Goal: Navigation & Orientation: Go to known website

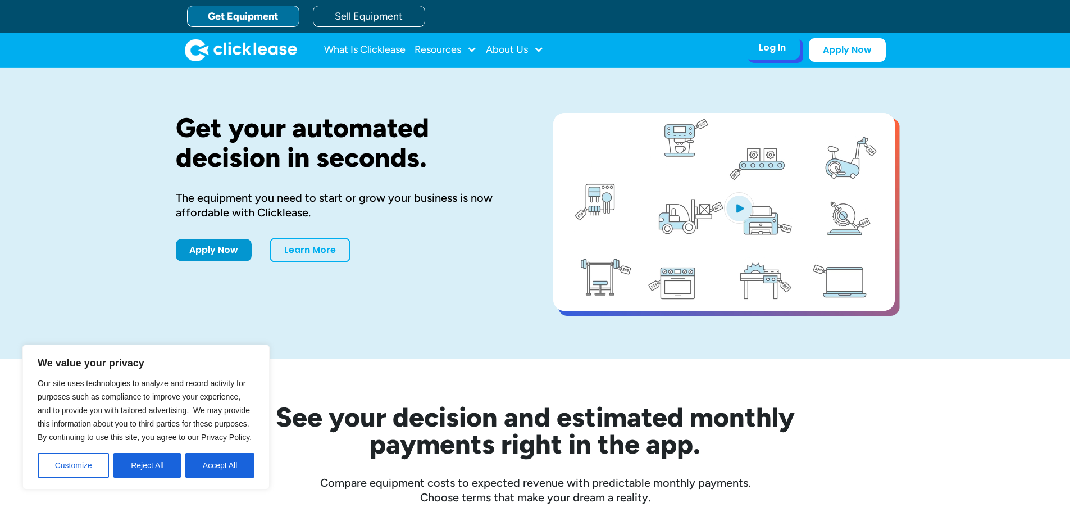
click at [779, 50] on div "Log In" at bounding box center [772, 47] width 27 height 11
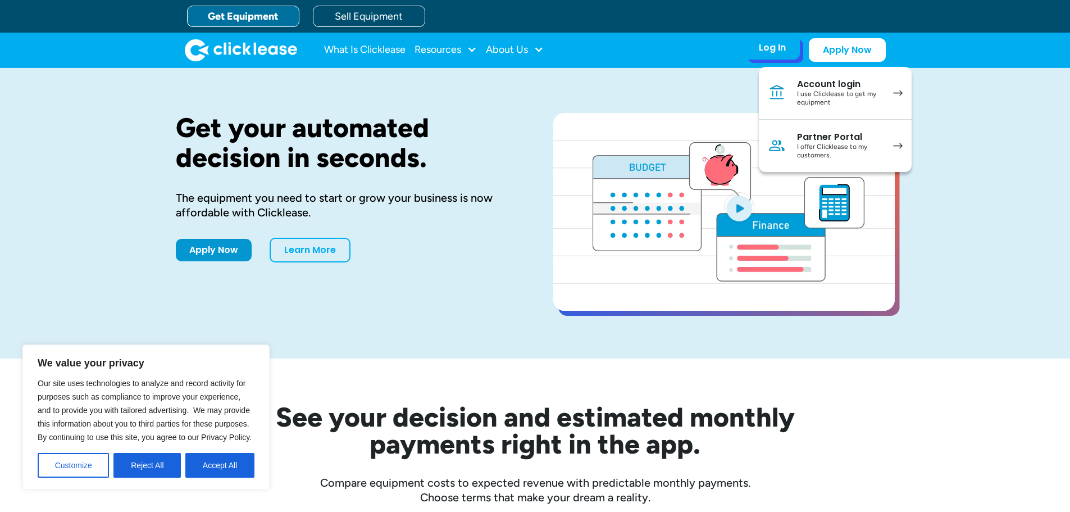
click at [807, 88] on div "Account login" at bounding box center [839, 84] width 85 height 11
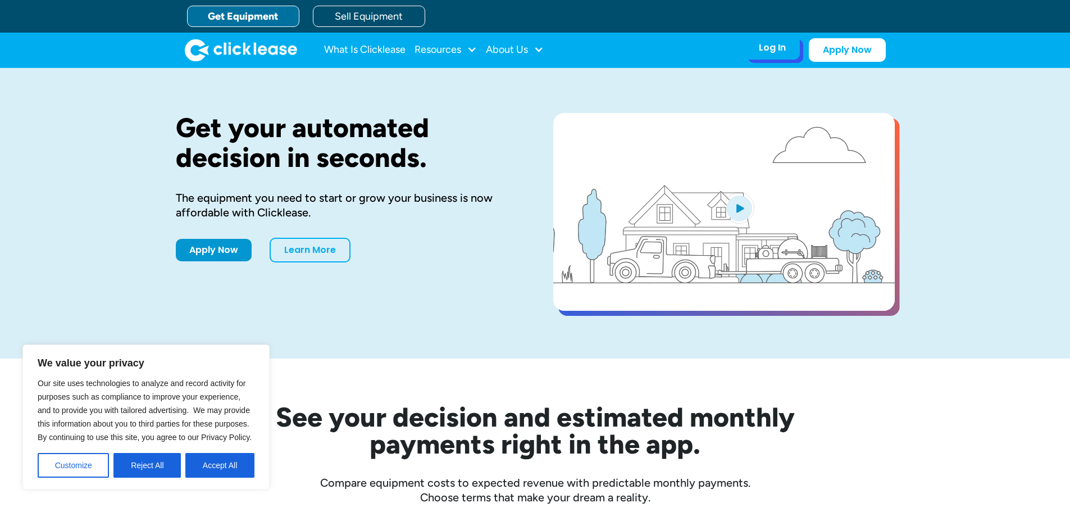
click at [761, 46] on div "Log In" at bounding box center [772, 47] width 27 height 11
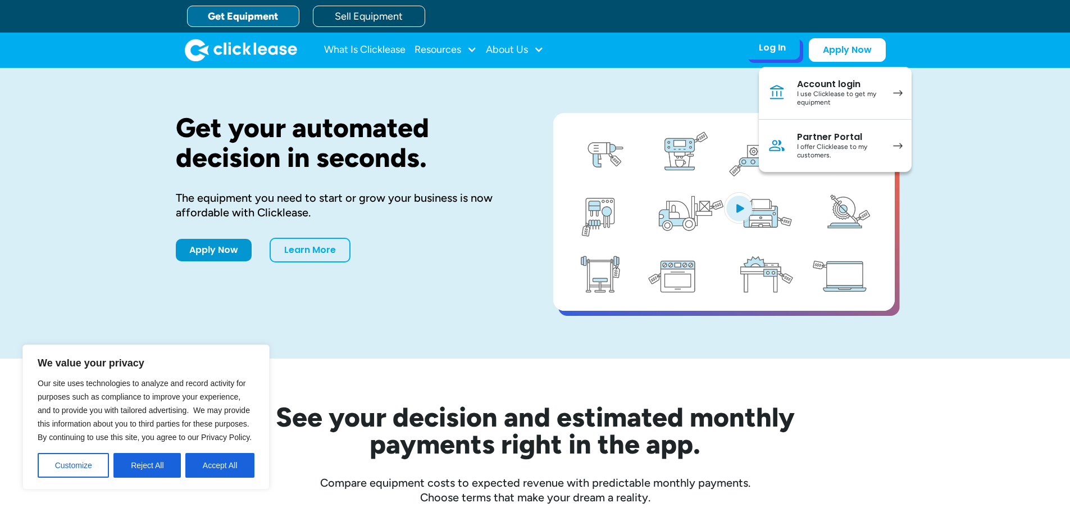
click at [821, 148] on div "I offer Clicklease to my customers." at bounding box center [839, 151] width 85 height 17
